Goal: Task Accomplishment & Management: Use online tool/utility

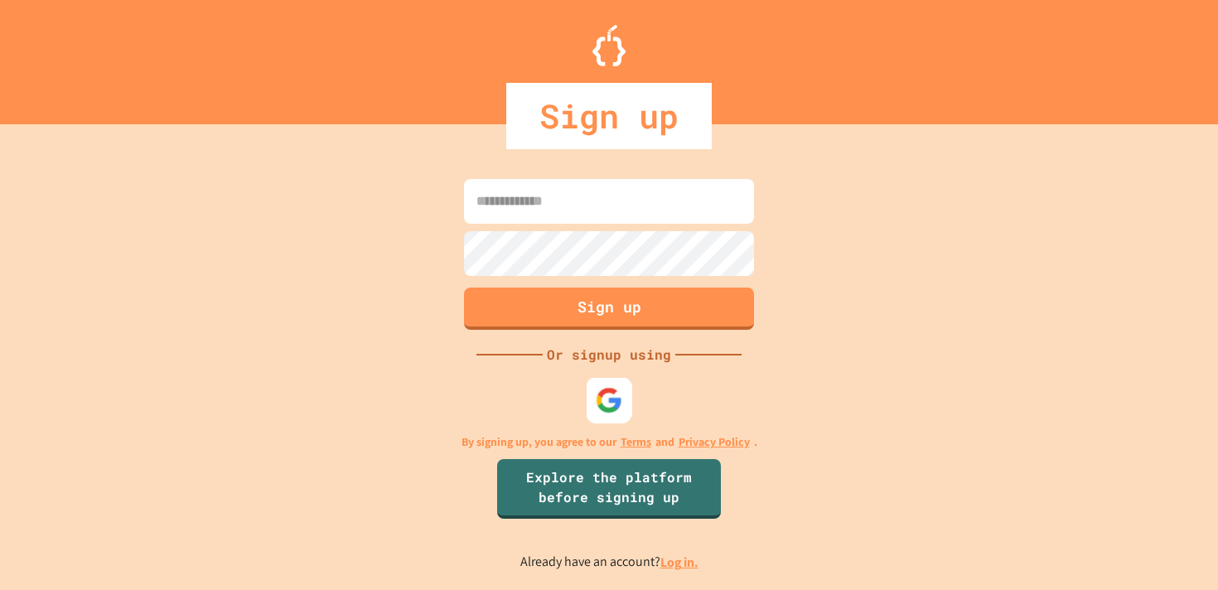
click at [616, 404] on img at bounding box center [609, 400] width 27 height 27
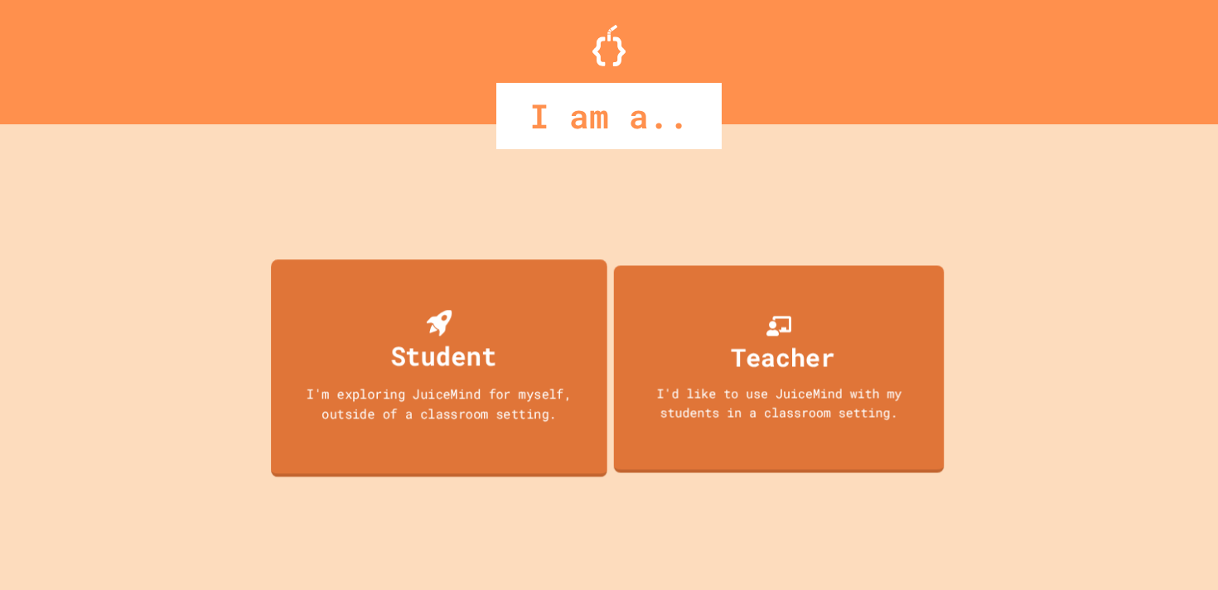
click at [554, 409] on div "I'm exploring JuiceMind for myself, outside of a classroom setting." at bounding box center [439, 403] width 302 height 39
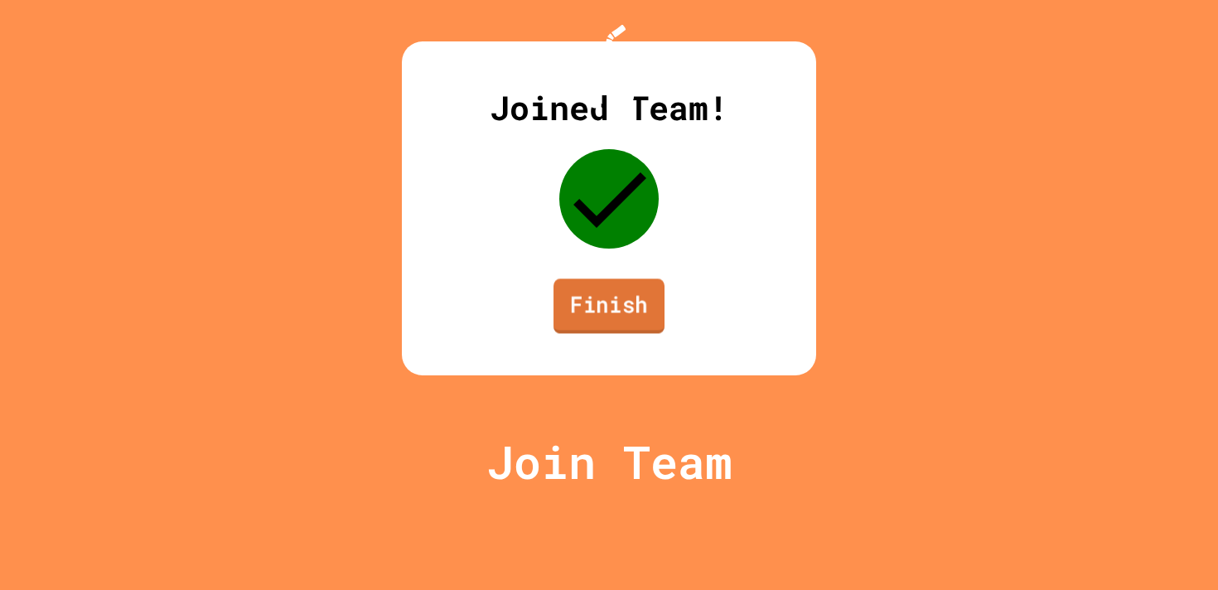
click at [608, 333] on link "Finish" at bounding box center [609, 305] width 111 height 55
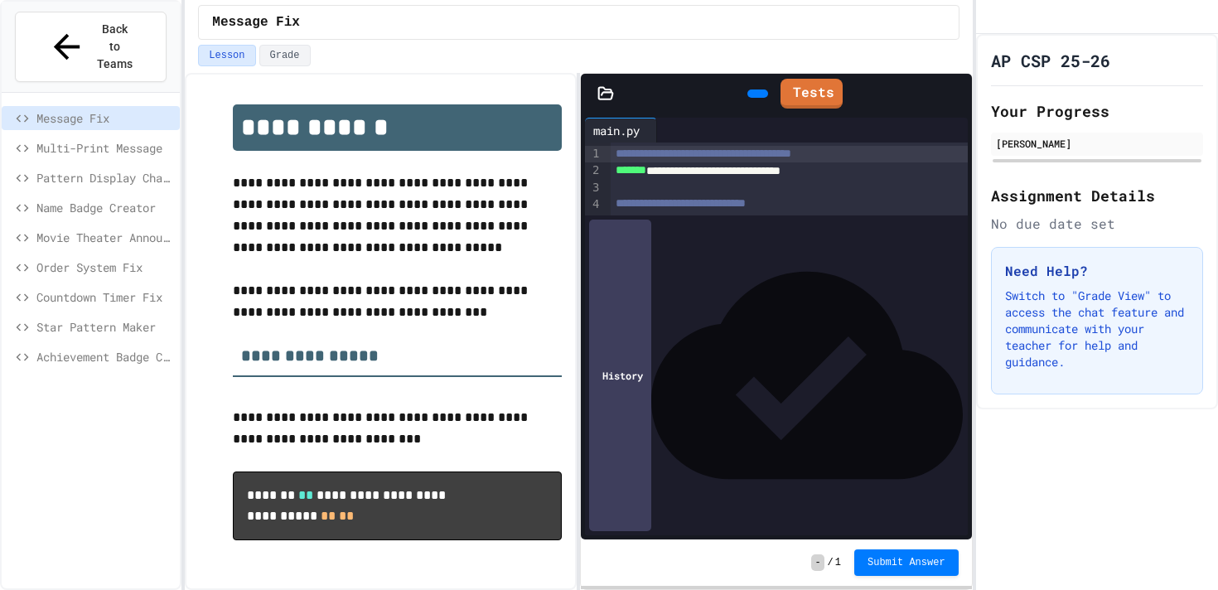
click at [649, 233] on div "**********" at bounding box center [789, 188] width 357 height 90
click at [849, 232] on div "**********" at bounding box center [789, 188] width 357 height 90
click at [781, 89] on link "Tests" at bounding box center [811, 91] width 60 height 31
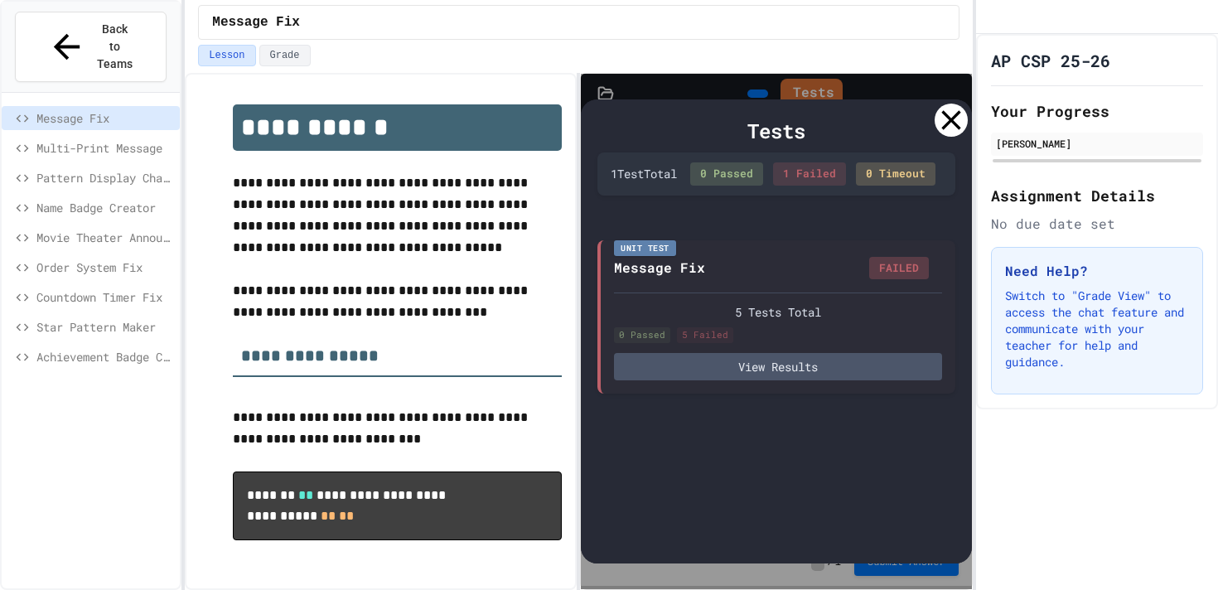
click at [944, 127] on icon at bounding box center [951, 120] width 33 height 33
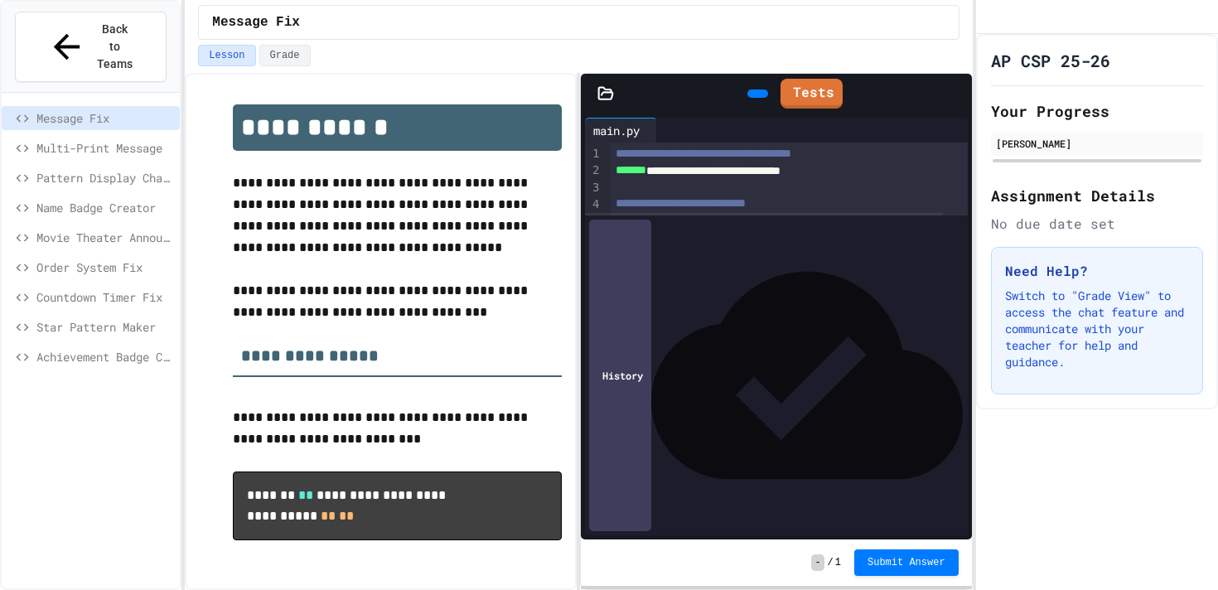
click at [747, 89] on div at bounding box center [757, 93] width 21 height 8
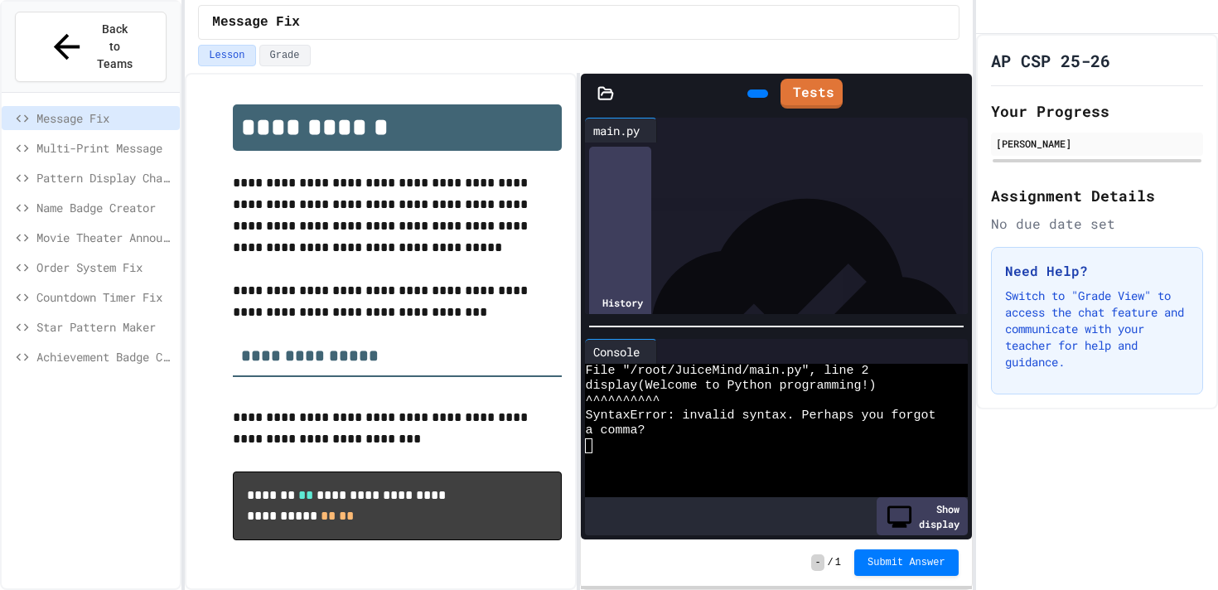
click at [664, 351] on icon at bounding box center [664, 351] width 0 height 0
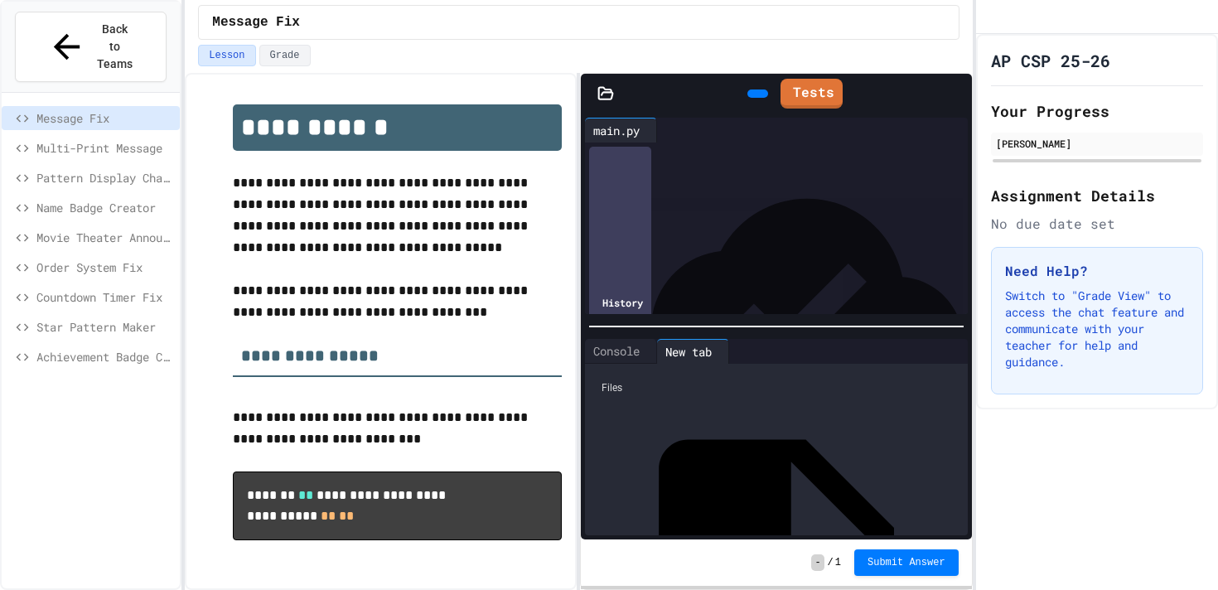
click at [958, 578] on div "main.py" at bounding box center [958, 586] width 0 height 17
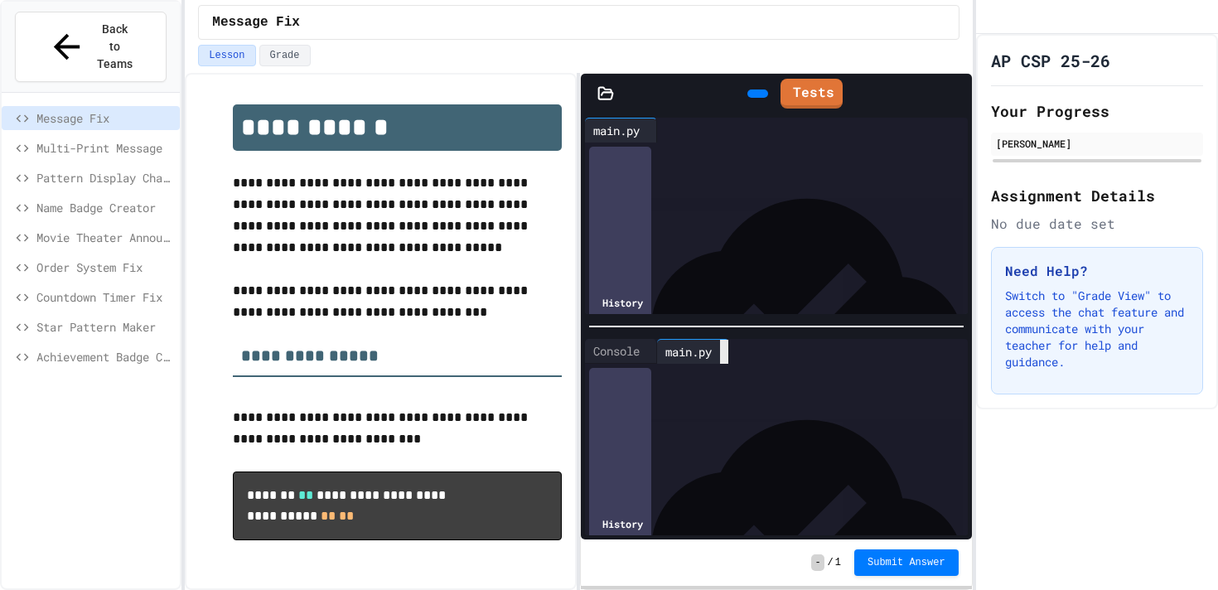
click at [740, 356] on icon at bounding box center [734, 362] width 12 height 12
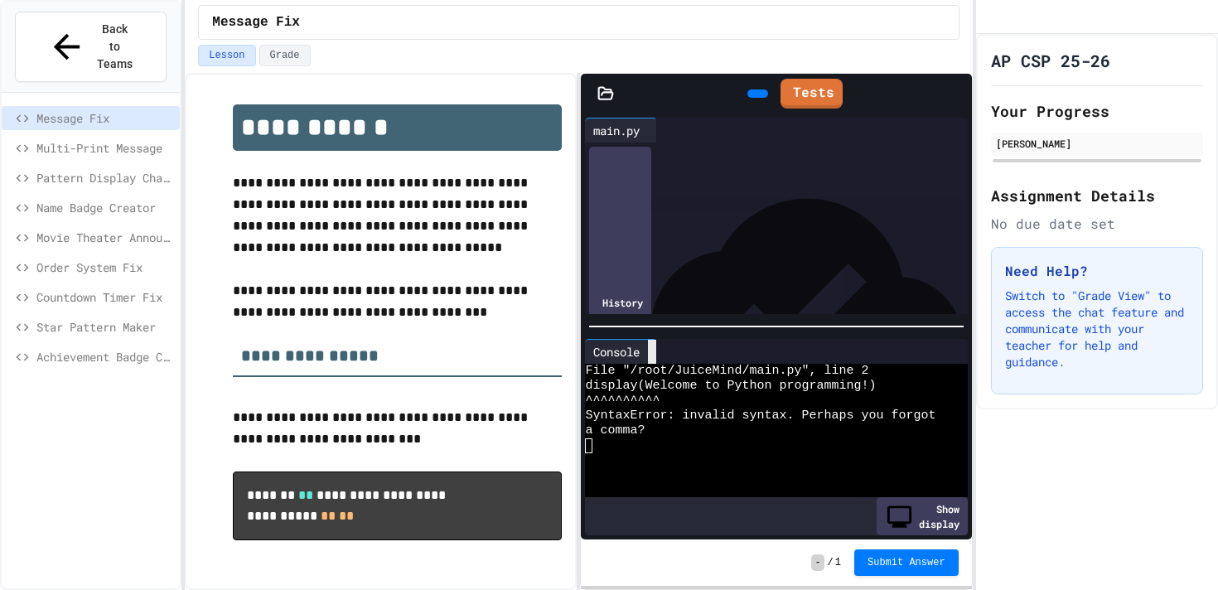
click at [652, 352] on icon at bounding box center [652, 352] width 0 height 0
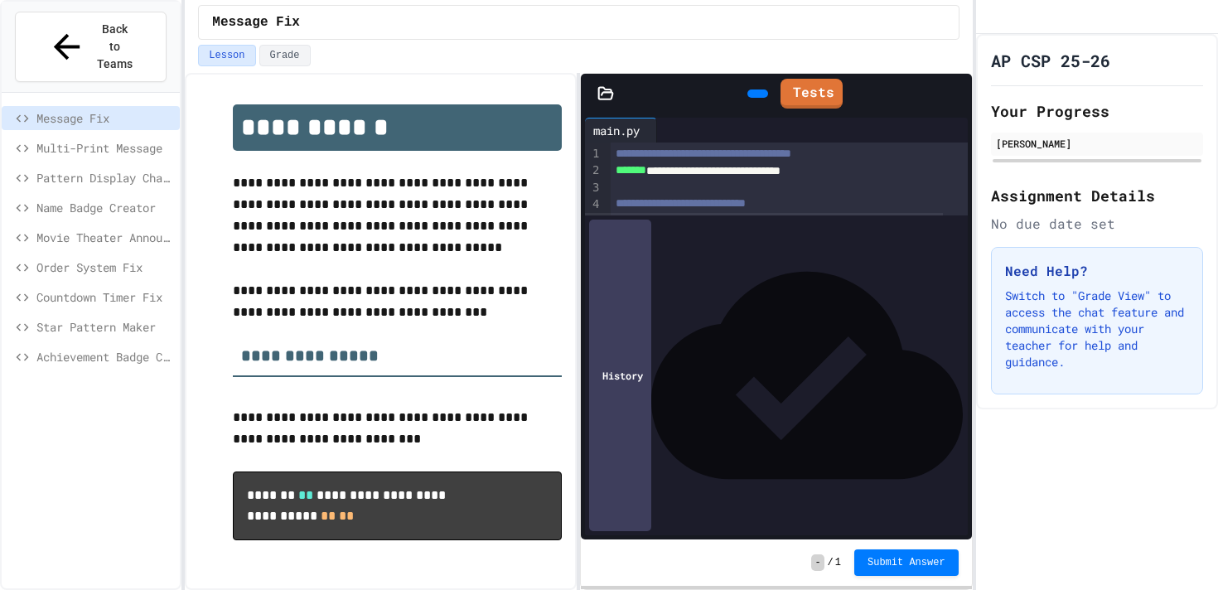
scroll to position [5, 0]
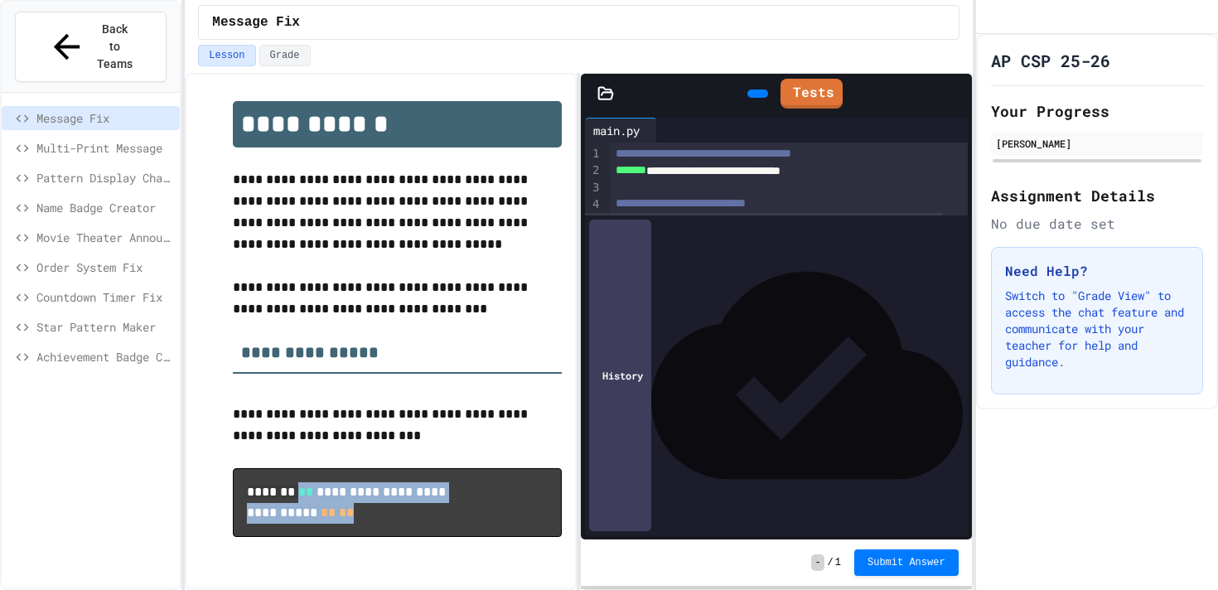
drag, startPoint x: 375, startPoint y: 516, endPoint x: 237, endPoint y: 479, distance: 143.3
click at [237, 479] on pre "**********" at bounding box center [397, 502] width 329 height 69
click at [810, 233] on div "**********" at bounding box center [789, 188] width 357 height 90
click at [857, 233] on div "**********" at bounding box center [789, 188] width 357 height 90
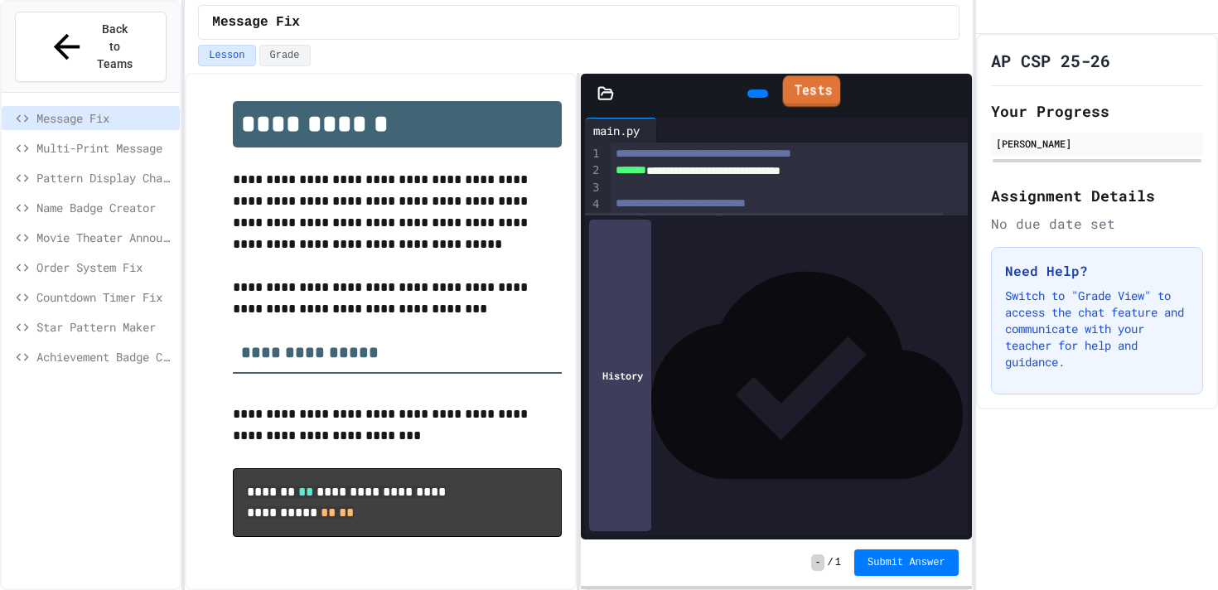
click at [814, 97] on link "Tests" at bounding box center [812, 90] width 58 height 31
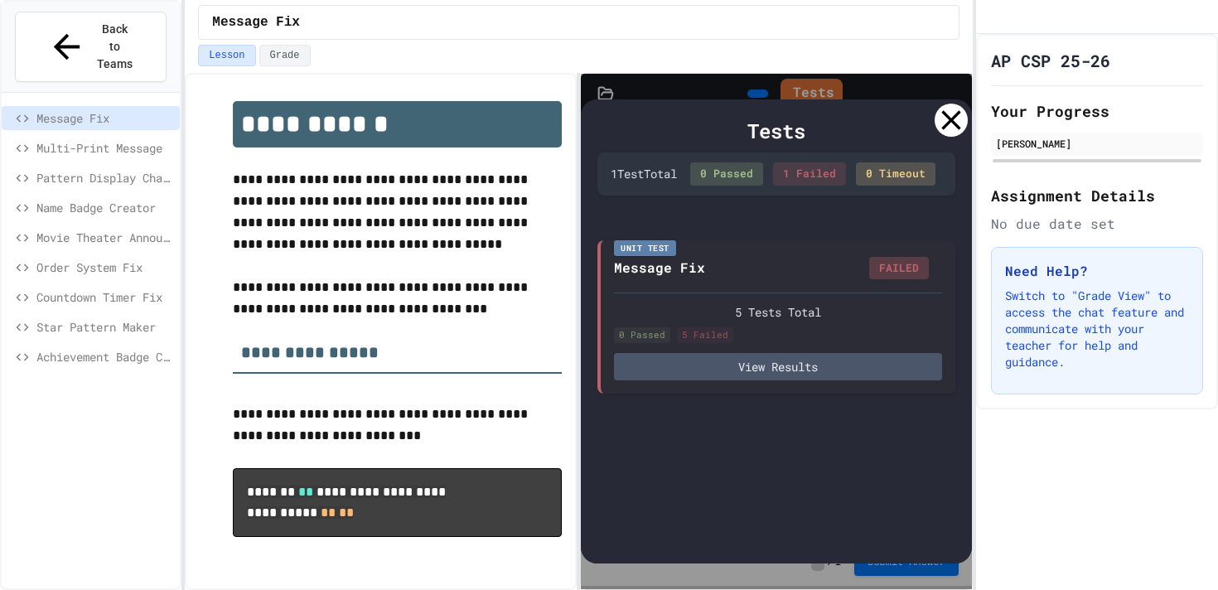
click at [936, 147] on div "Tests 1 Test Total 0 Passed 1 Failed 0 Timeout Unit Test Message Fix FAILED 5 T…" at bounding box center [776, 331] width 390 height 464
click at [945, 138] on div "Tests" at bounding box center [775, 131] width 357 height 30
click at [947, 119] on icon at bounding box center [951, 120] width 33 height 33
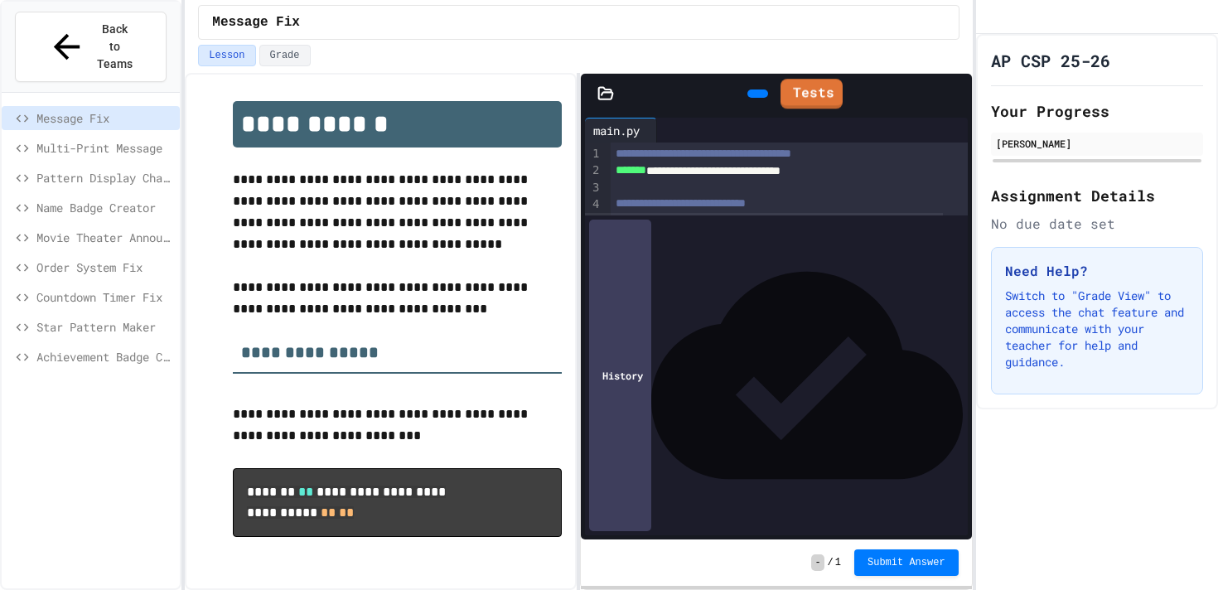
click at [756, 94] on icon at bounding box center [756, 94] width 0 height 0
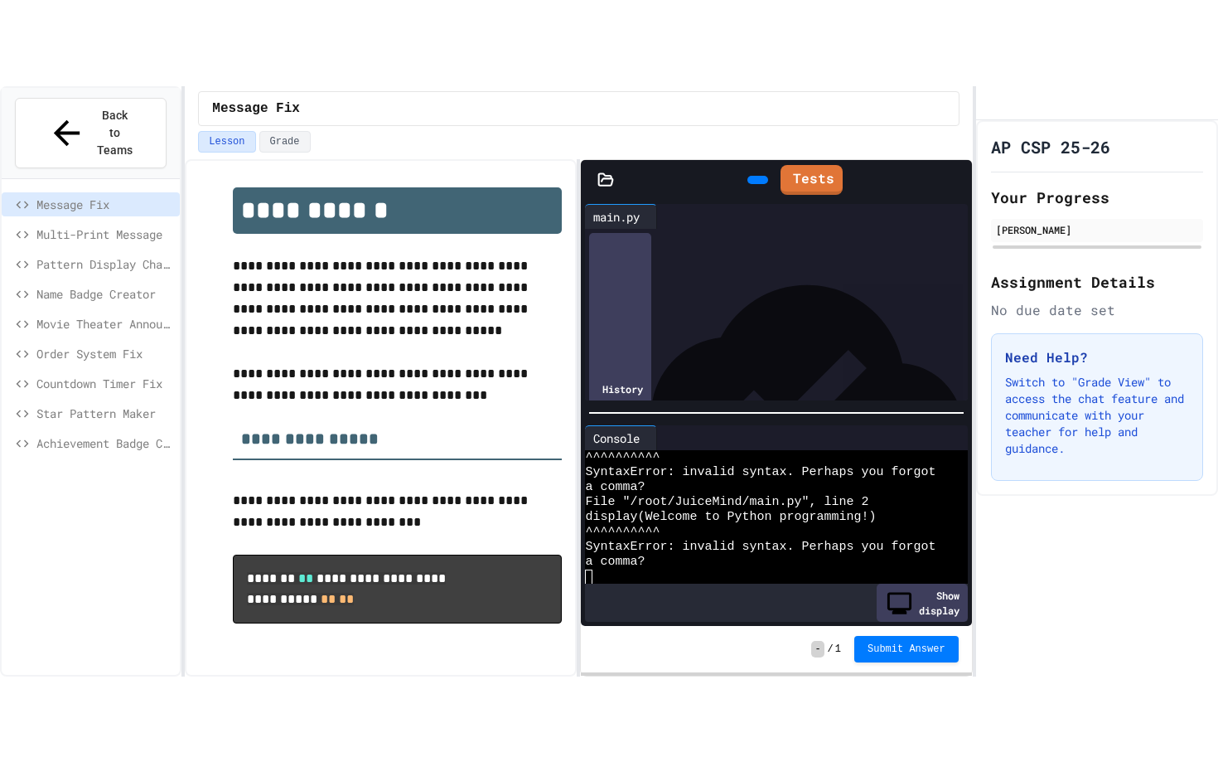
scroll to position [30, 0]
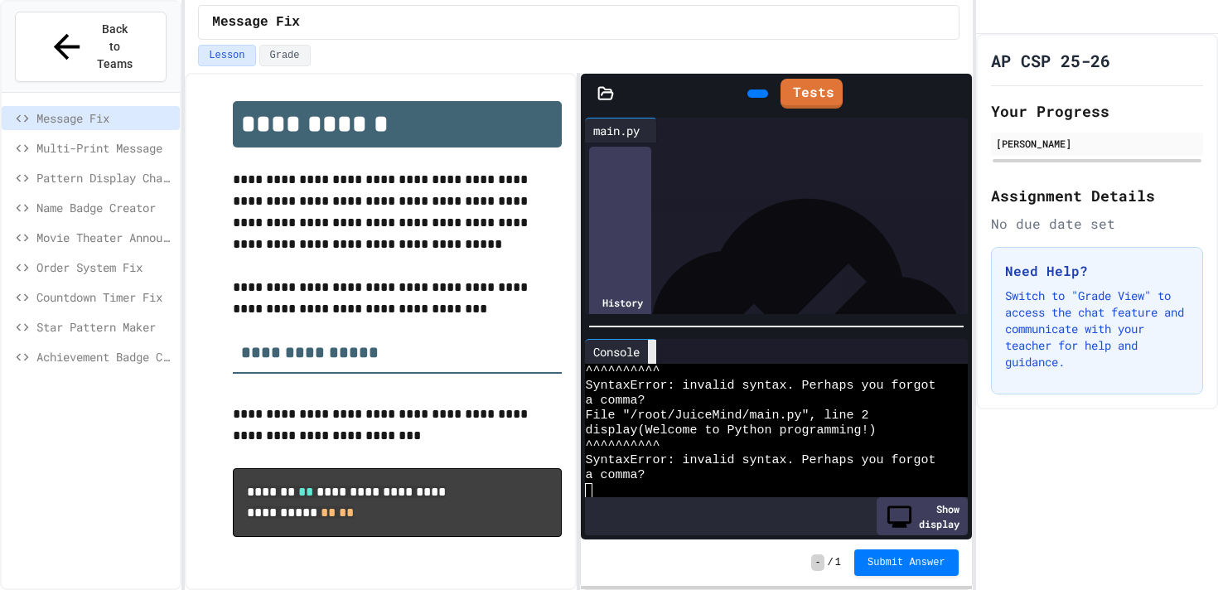
click at [652, 352] on icon at bounding box center [652, 352] width 0 height 0
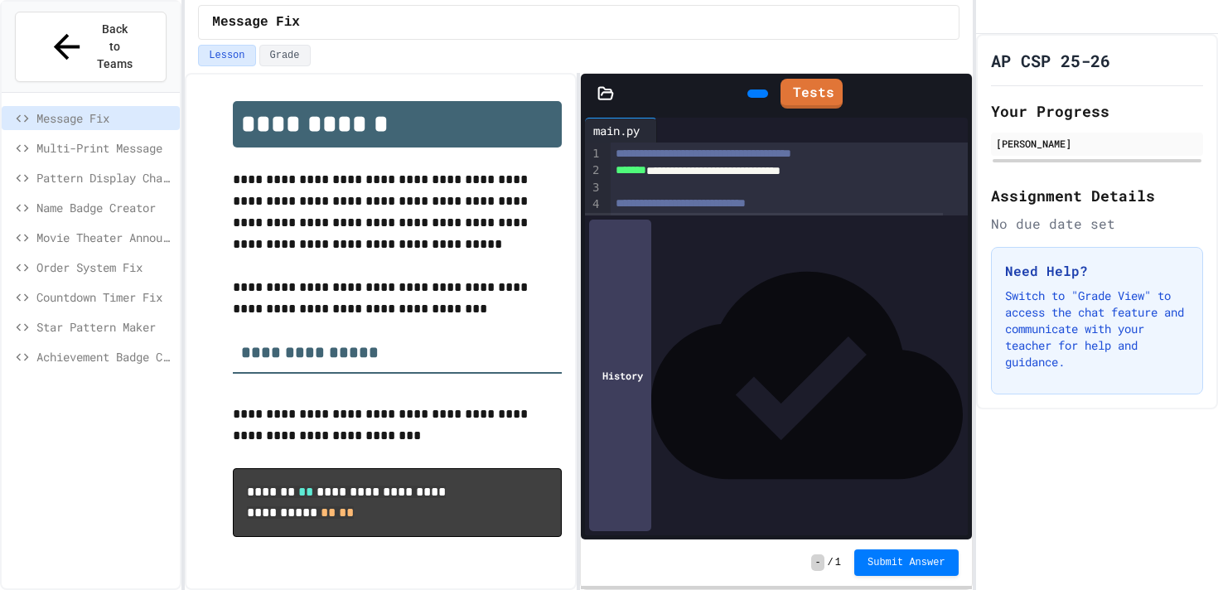
click at [955, 94] on icon at bounding box center [955, 94] width 0 height 0
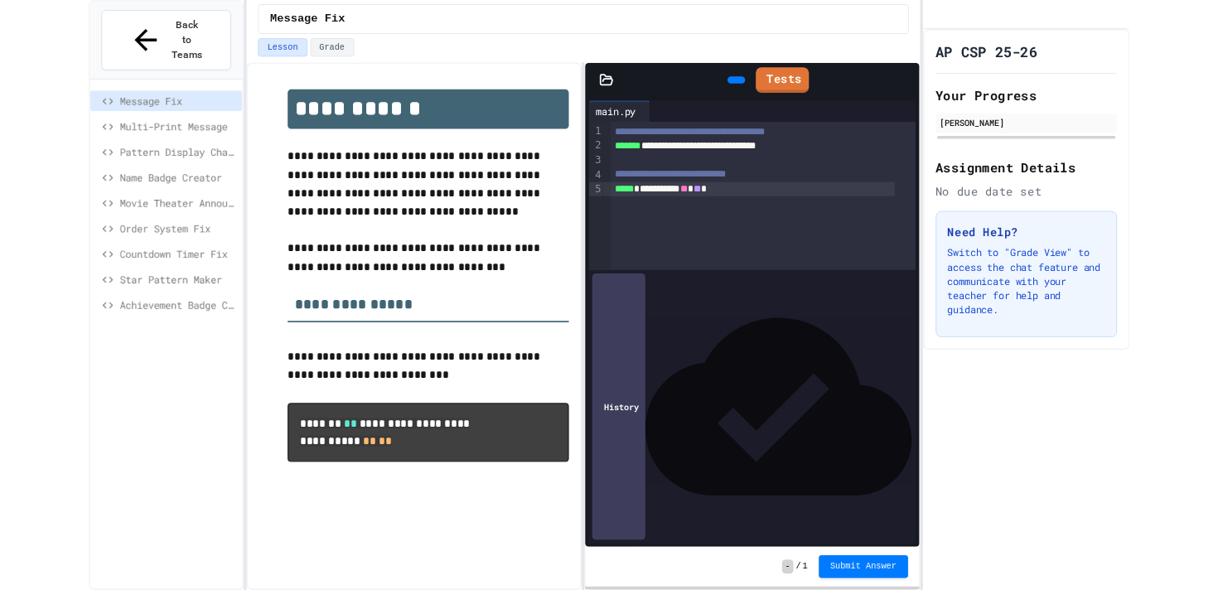
scroll to position [0, 0]
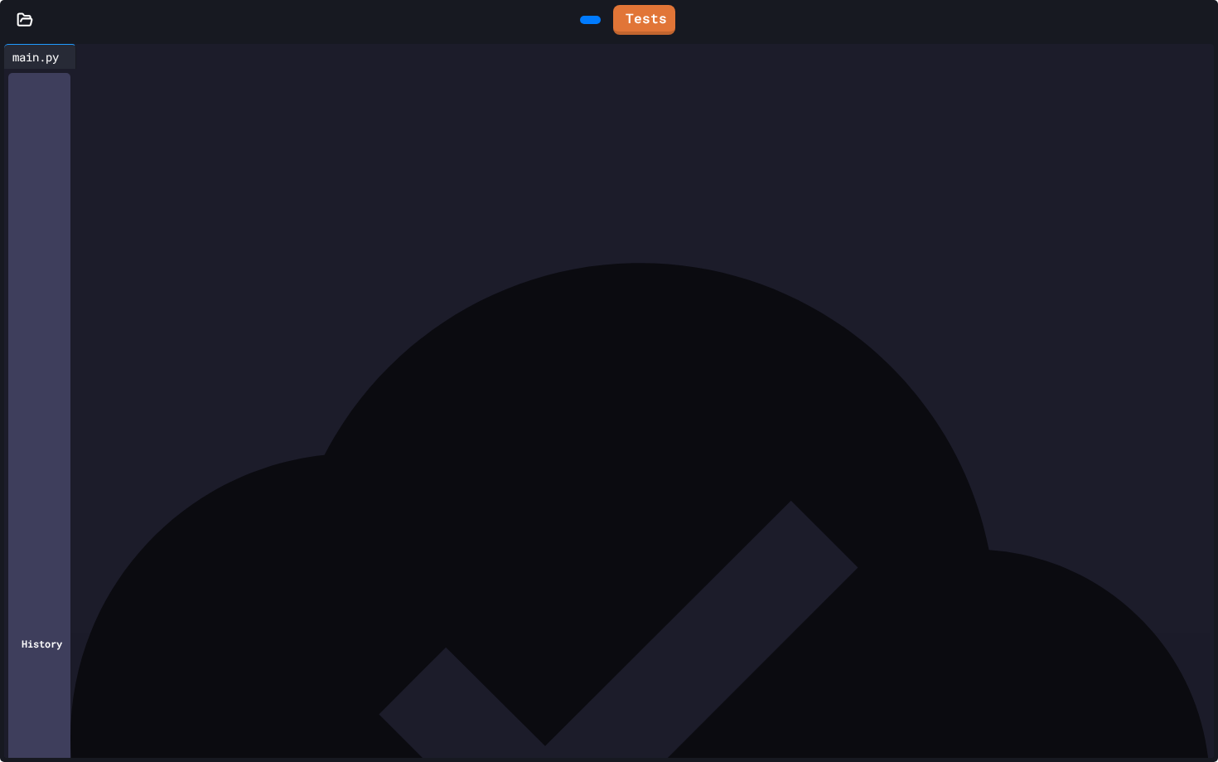
click at [1202, 20] on icon at bounding box center [1202, 20] width 0 height 0
